Goal: Find contact information: Find contact information

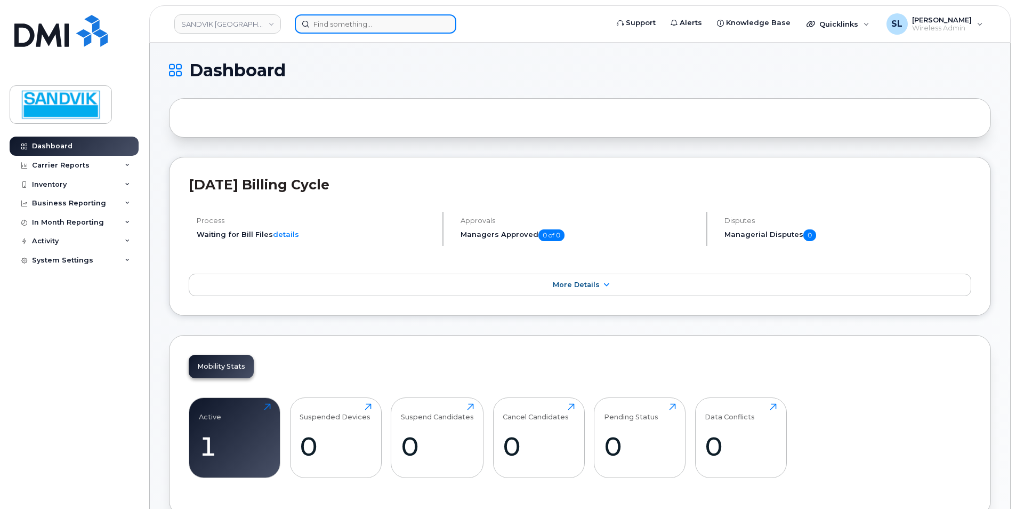
click at [363, 23] on input at bounding box center [376, 23] width 162 height 19
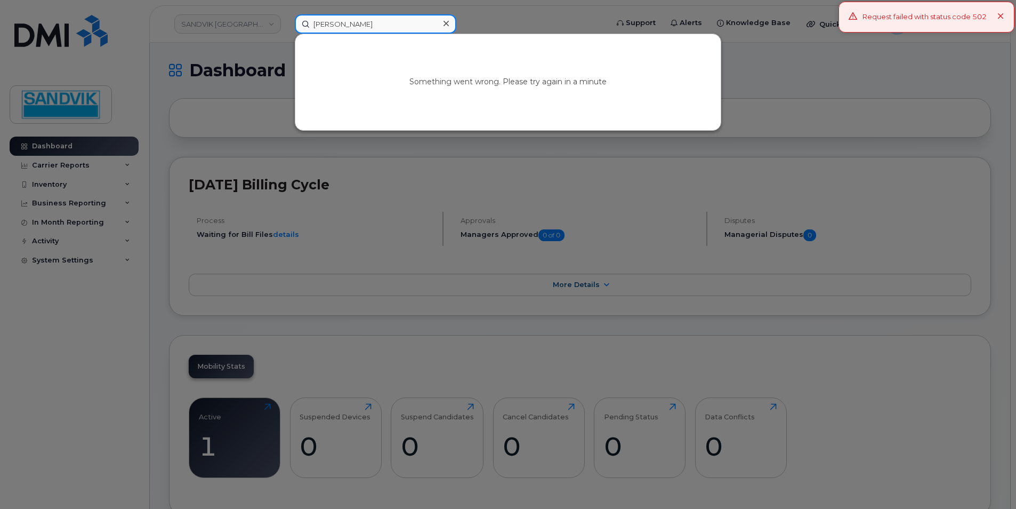
click at [368, 30] on input "[PERSON_NAME]" at bounding box center [376, 23] width 162 height 19
type input "[PERSON_NAME]"
click at [434, 75] on div "Something went wrong. Please try again in a minute" at bounding box center [508, 82] width 426 height 96
click at [356, 26] on input "[PERSON_NAME]" at bounding box center [376, 23] width 162 height 19
click at [233, 31] on div at bounding box center [508, 254] width 1016 height 509
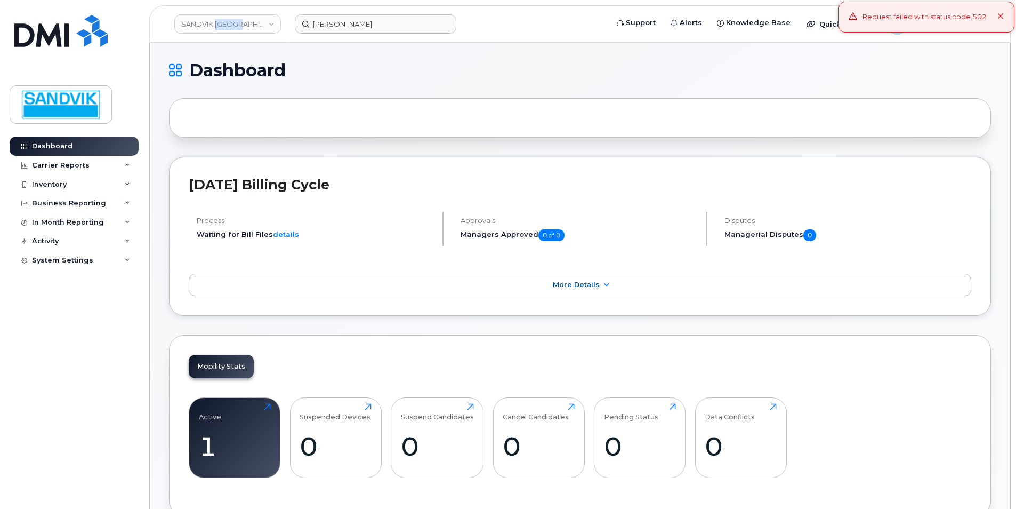
click at [233, 31] on link "SANDVIK [GEOGRAPHIC_DATA]" at bounding box center [227, 23] width 107 height 19
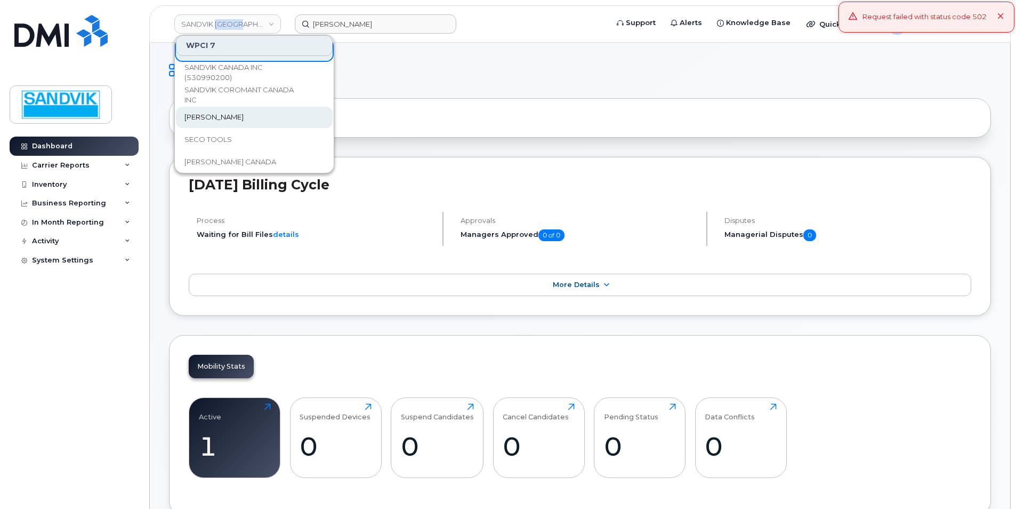
scroll to position [91, 0]
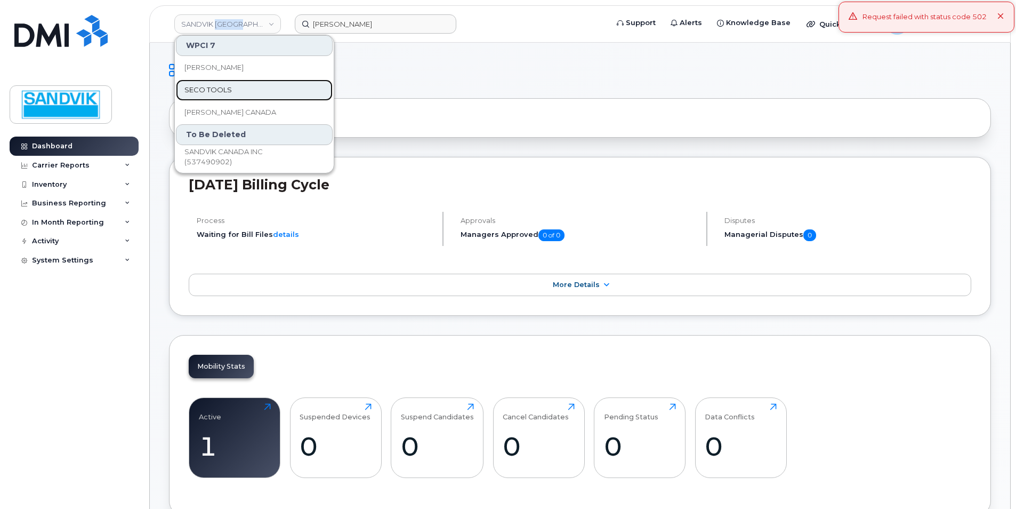
click at [228, 89] on span "SECO TOOLS" at bounding box center [208, 90] width 47 height 11
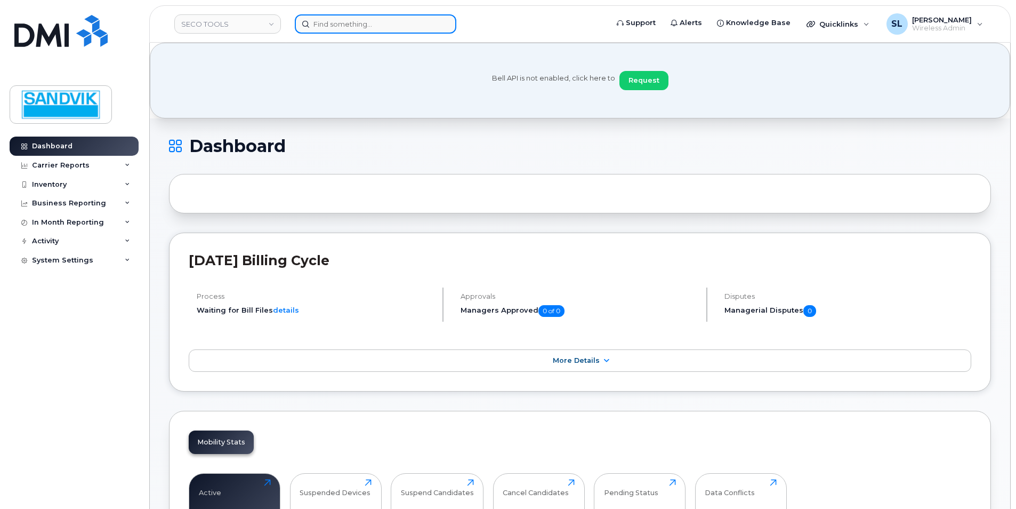
click at [336, 28] on input at bounding box center [376, 23] width 162 height 19
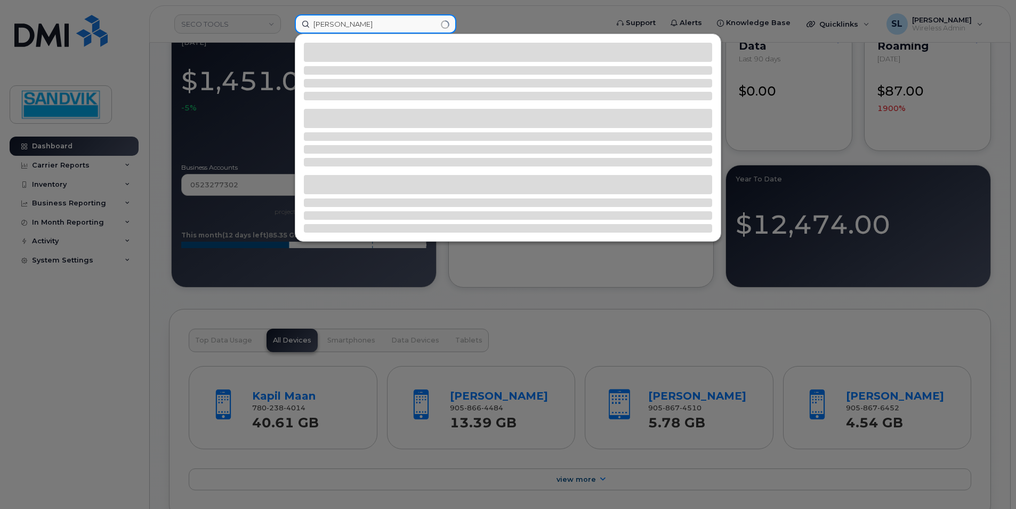
scroll to position [1067, 0]
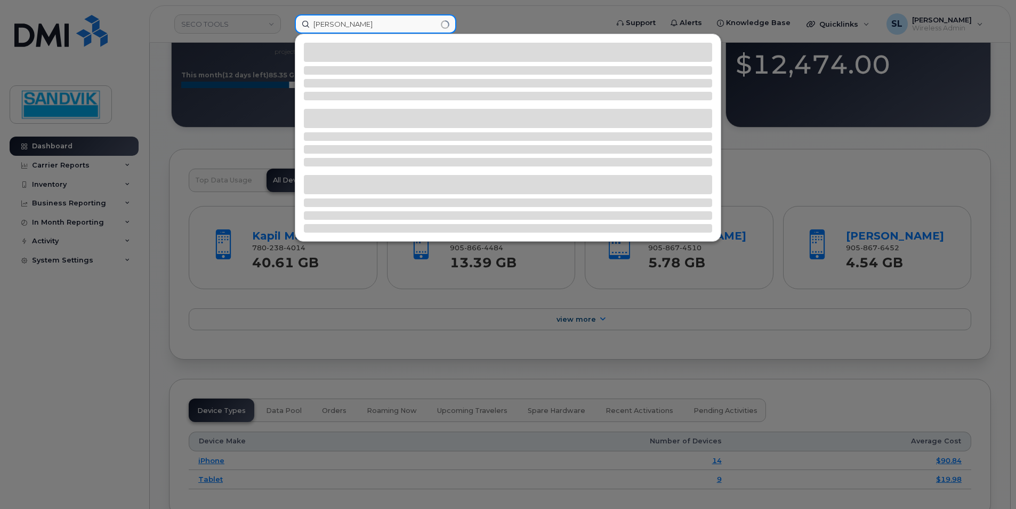
type input "[PERSON_NAME]"
click at [585, 320] on div at bounding box center [508, 254] width 1016 height 509
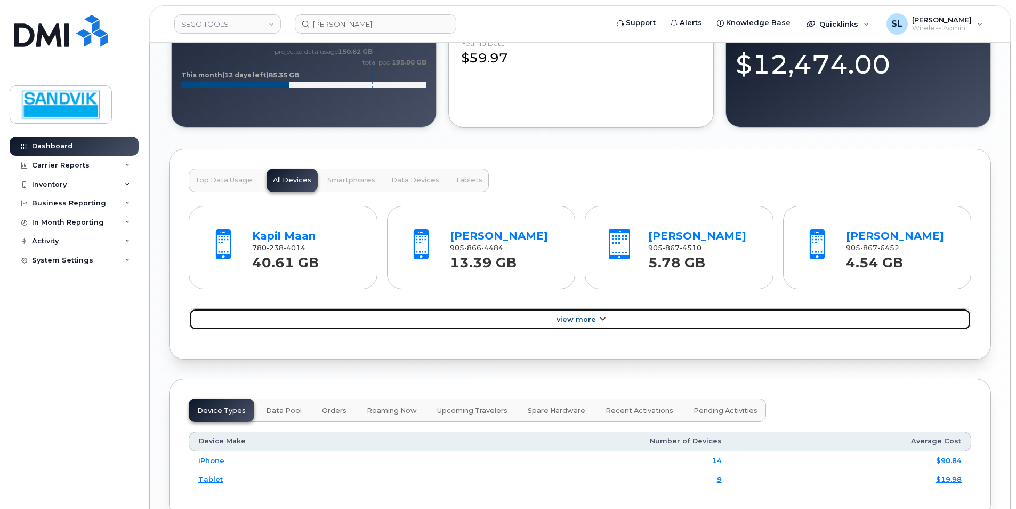
click at [585, 320] on span "View More" at bounding box center [576, 319] width 39 height 8
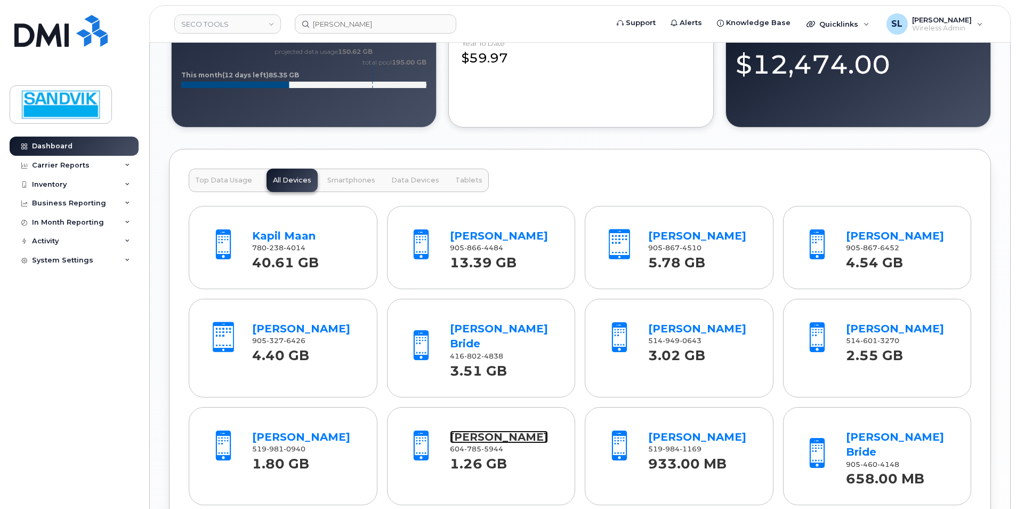
click at [474, 430] on link "[PERSON_NAME]" at bounding box center [499, 436] width 98 height 13
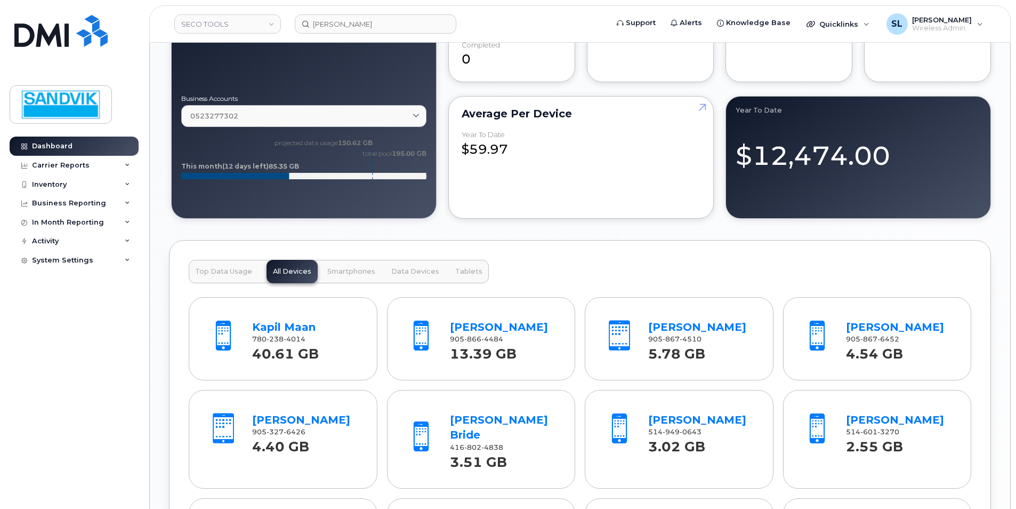
scroll to position [907, 0]
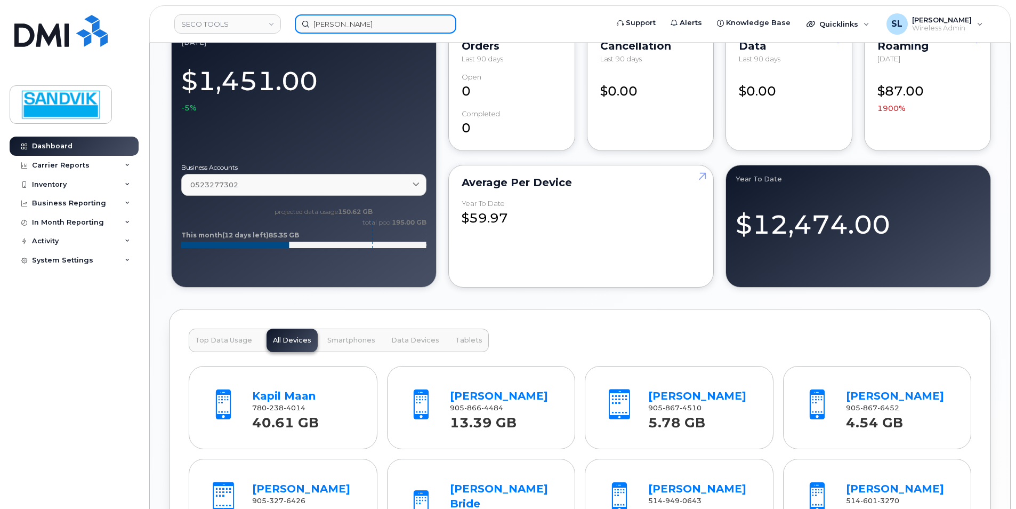
click at [392, 29] on input "[PERSON_NAME]" at bounding box center [376, 23] width 162 height 19
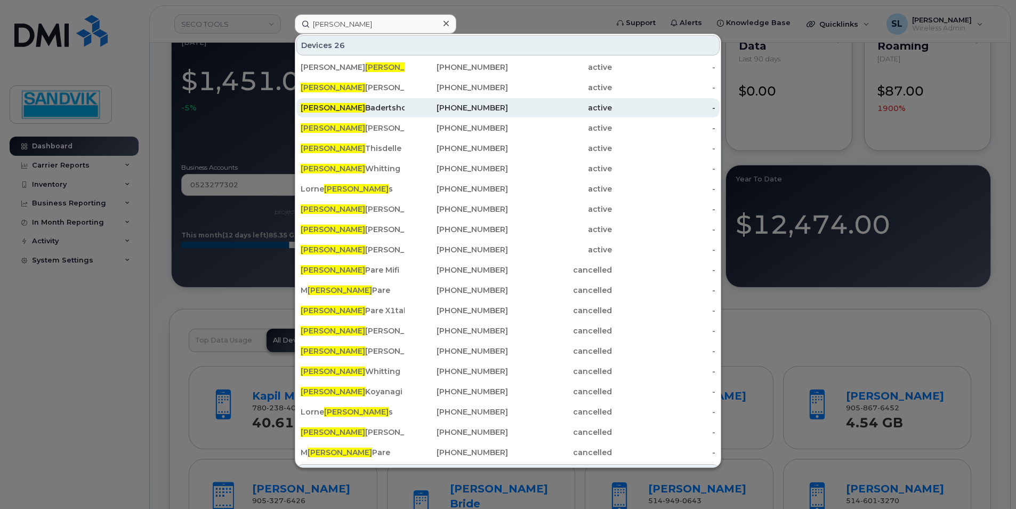
click at [375, 106] on div "[PERSON_NAME]" at bounding box center [353, 107] width 104 height 11
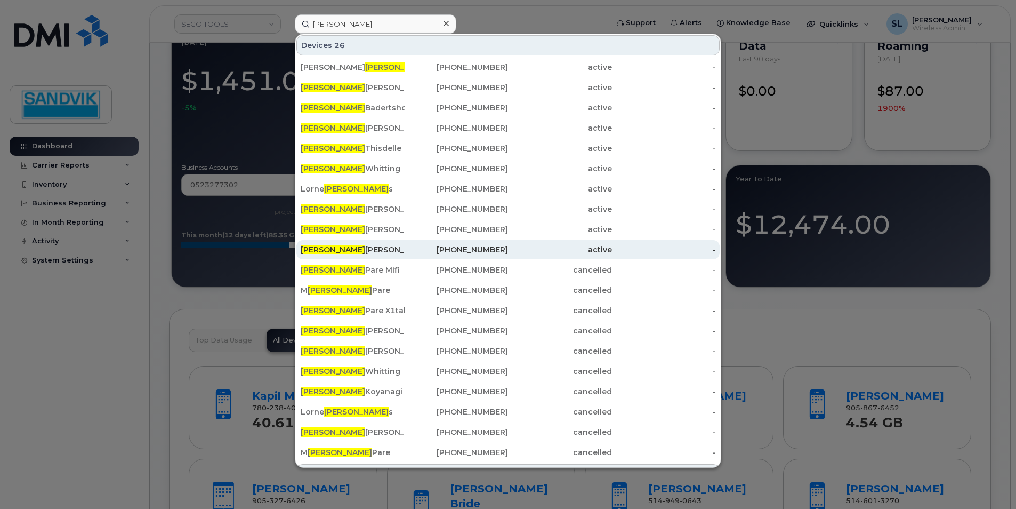
click at [372, 246] on div "[PERSON_NAME]" at bounding box center [353, 249] width 104 height 11
click at [323, 249] on span "[PERSON_NAME]" at bounding box center [333, 250] width 65 height 10
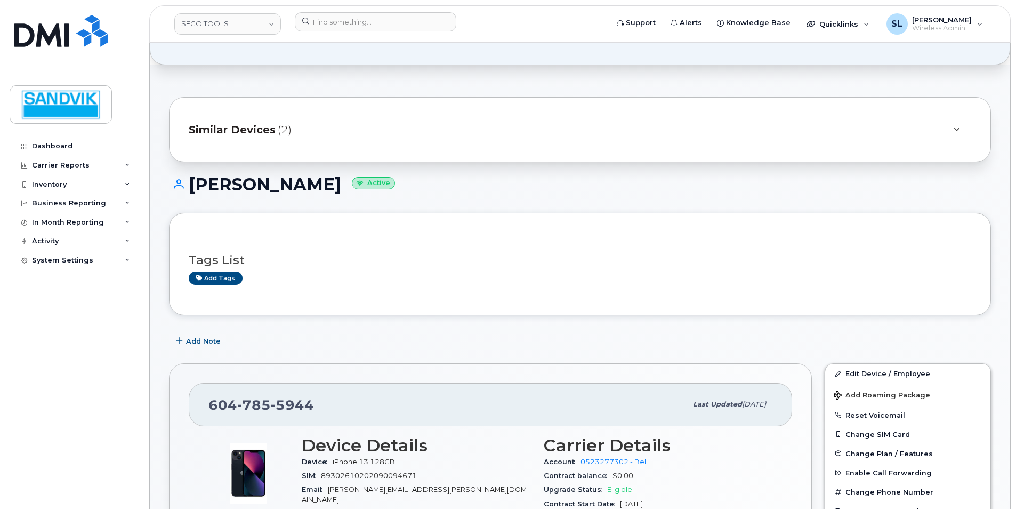
scroll to position [220, 0]
